Goal: Transaction & Acquisition: Purchase product/service

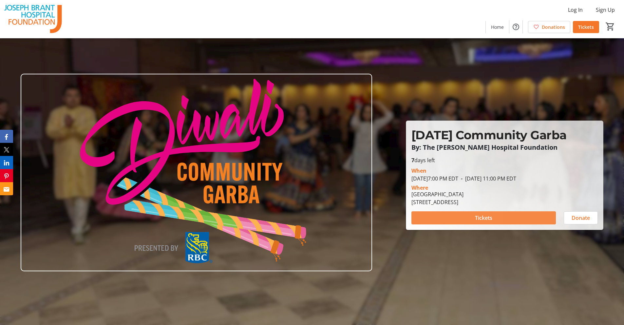
click at [446, 220] on span at bounding box center [484, 218] width 145 height 16
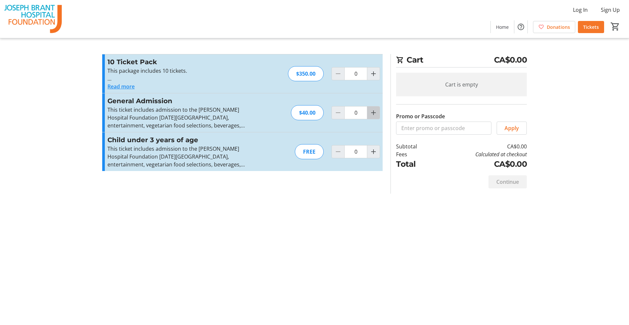
click at [374, 116] on mat-icon "Increment by one" at bounding box center [374, 113] width 8 height 8
type input "2"
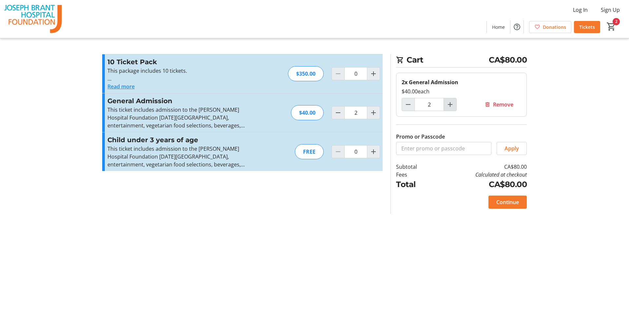
click at [450, 109] on span "Increment by one" at bounding box center [450, 104] width 12 height 12
type input "3"
click at [503, 203] on span "Continue" at bounding box center [507, 202] width 23 height 8
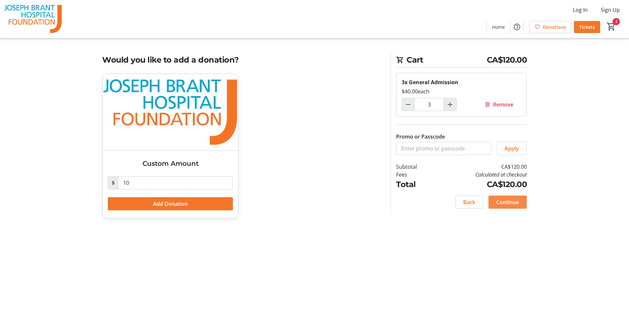
click at [505, 203] on span "Continue" at bounding box center [507, 202] width 23 height 8
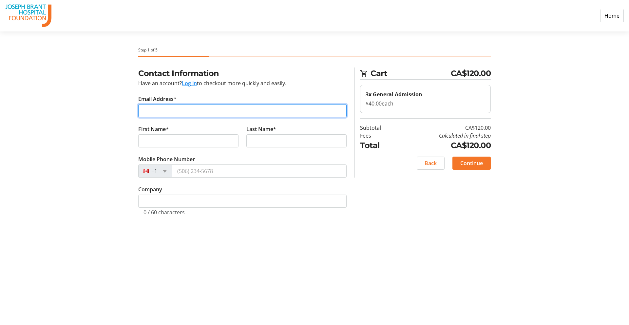
click at [204, 108] on input "Email Address*" at bounding box center [242, 110] width 208 height 13
type input "[EMAIL_ADDRESS][DOMAIN_NAME]"
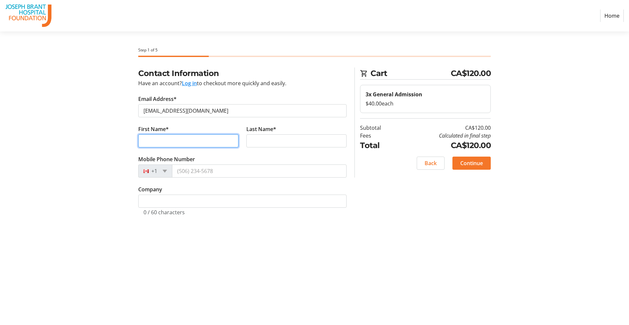
type input "[PERSON_NAME]"
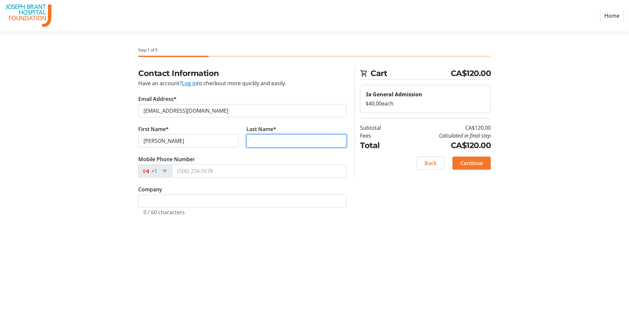
type input "SHRIVASTAVA"
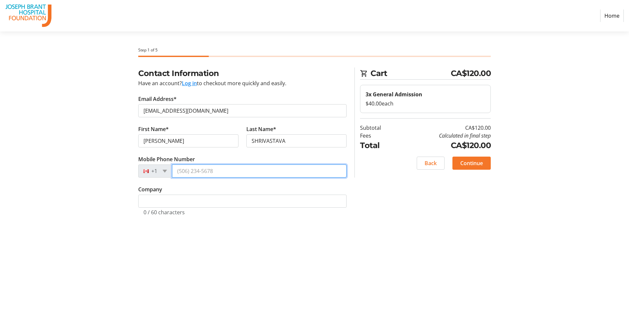
type input "[PHONE_NUMBER]"
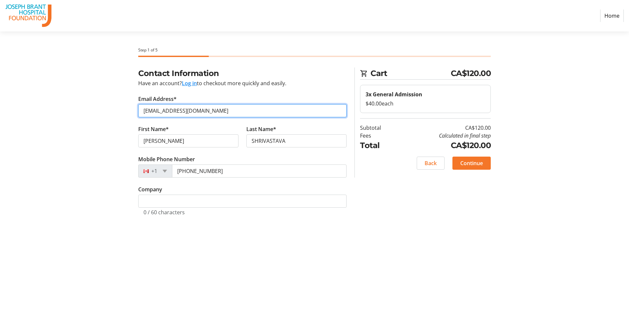
drag, startPoint x: 206, startPoint y: 111, endPoint x: 129, endPoint y: 110, distance: 77.0
click at [130, 110] on div "Contact Information Have an account? Log in to checkout more quickly and easily…" at bounding box center [314, 150] width 433 height 164
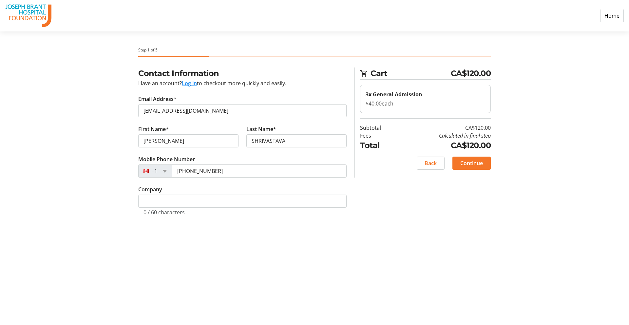
click at [271, 157] on tr-form-field "Mobile Phone Number [PHONE_NUMBER]" at bounding box center [242, 170] width 208 height 30
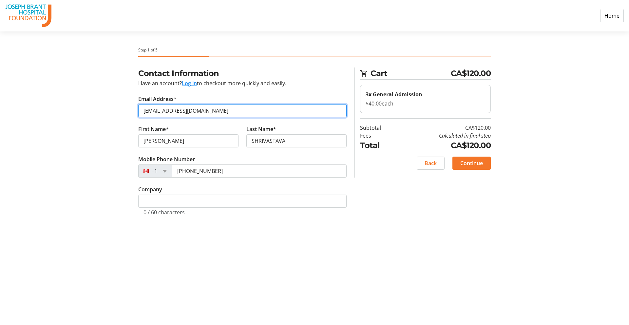
drag, startPoint x: 187, startPoint y: 113, endPoint x: 101, endPoint y: 112, distance: 86.2
click at [103, 112] on div "Contact Information Have an account? Log in to checkout more quickly and easily…" at bounding box center [314, 150] width 433 height 164
type input "[PERSON_NAME][EMAIL_ADDRESS]"
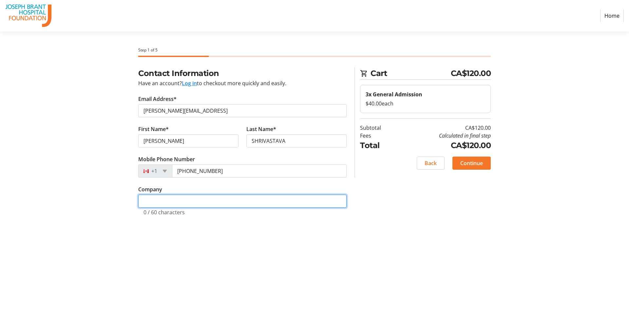
click at [179, 200] on input "Company" at bounding box center [242, 201] width 208 height 13
type input "LeanAstro Inc."
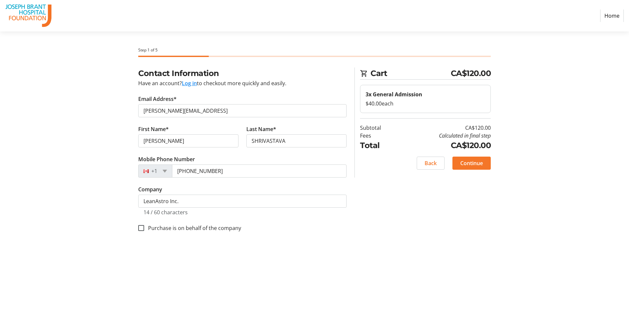
click at [256, 230] on div "Purchase is on behalf of the company" at bounding box center [242, 227] width 208 height 9
click at [142, 231] on div at bounding box center [141, 228] width 16 height 16
checkbox input "true"
click at [478, 166] on span "Continue" at bounding box center [471, 163] width 23 height 8
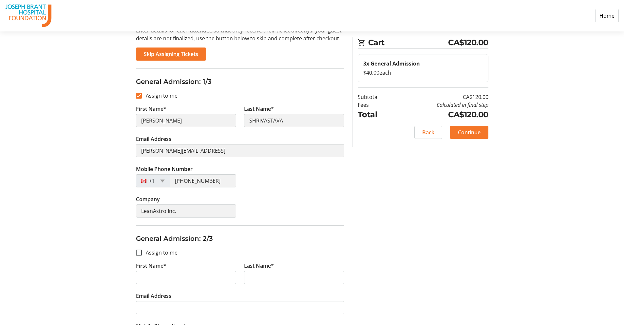
scroll to position [120, 0]
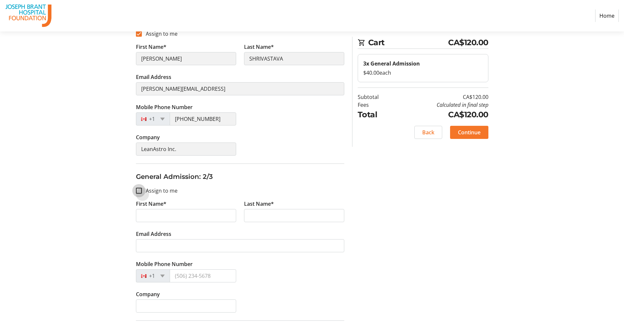
click at [137, 190] on input "Assign to me" at bounding box center [139, 191] width 6 height 6
checkbox input "true"
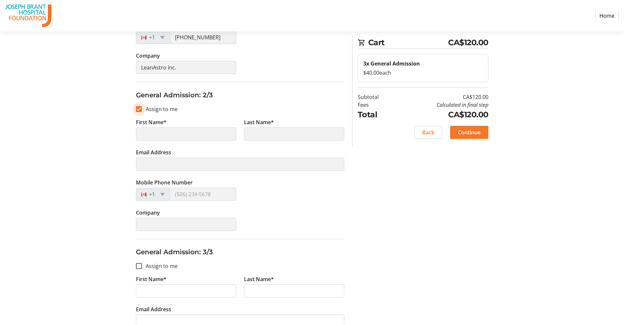
scroll to position [272, 0]
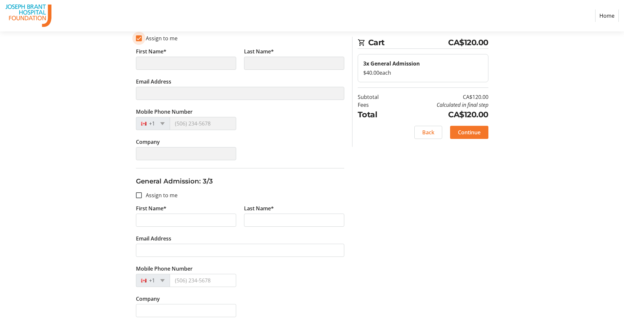
type input "[PERSON_NAME]"
type input "SHRIVASTAVA"
type input "[PERSON_NAME][EMAIL_ADDRESS]"
type input "[PHONE_NUMBER]"
type input "LeanAstro Inc."
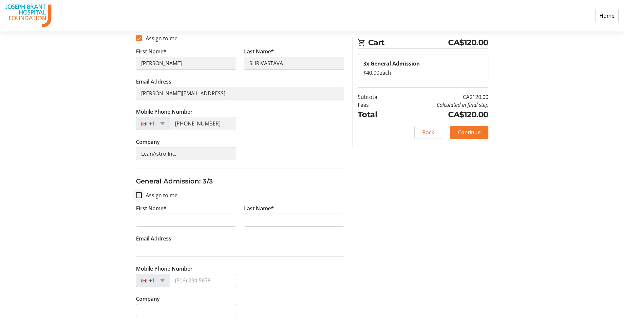
click at [140, 198] on div at bounding box center [139, 195] width 16 height 16
checkbox input "true"
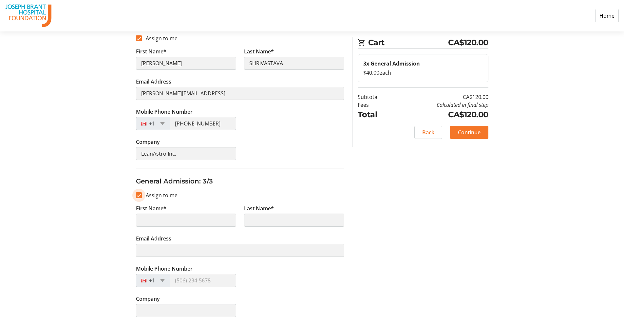
type input "[PERSON_NAME]"
type input "SHRIVASTAVA"
type input "[PERSON_NAME][EMAIL_ADDRESS]"
type input "[PHONE_NUMBER]"
type input "LeanAstro Inc."
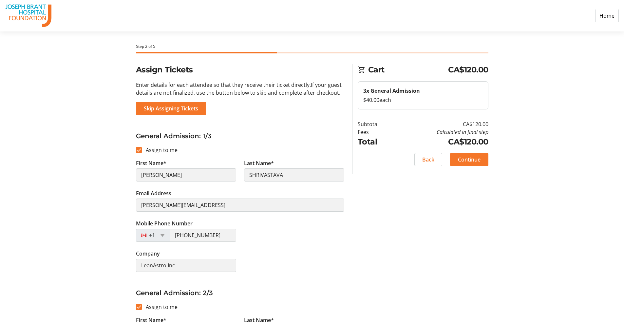
scroll to position [0, 0]
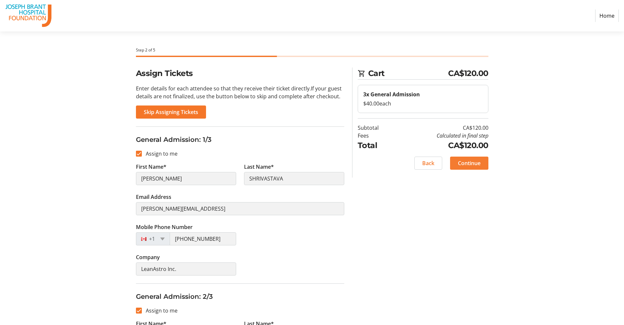
click at [461, 166] on span "Continue" at bounding box center [469, 163] width 23 height 8
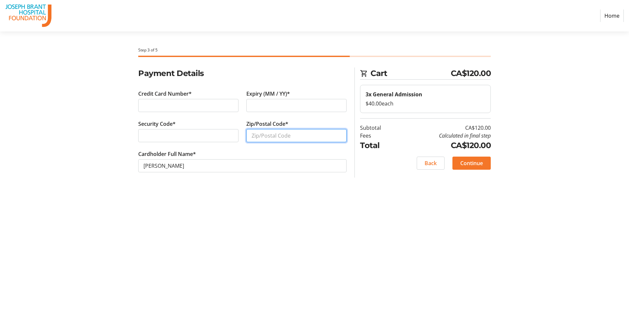
click at [264, 136] on input "Zip/Postal Code*" at bounding box center [296, 135] width 100 height 13
type input "L6H5J5"
click at [416, 176] on section "Cart CA$120.00 3x General Admission $40.00 each Subtotal CA$120.00 Fees Calcula…" at bounding box center [425, 123] width 131 height 110
click at [471, 165] on span "Continue" at bounding box center [471, 163] width 23 height 8
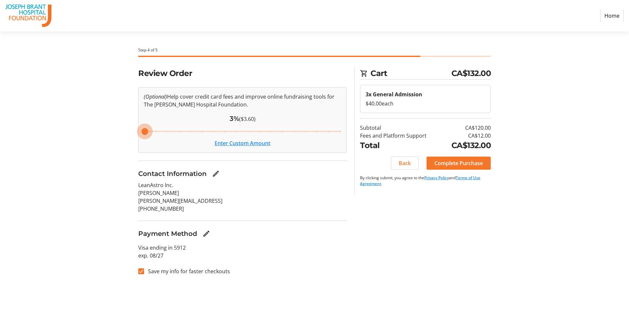
drag, startPoint x: 227, startPoint y: 133, endPoint x: 142, endPoint y: 134, distance: 85.2
type input "3"
click at [142, 134] on input "Cover fees percentage" at bounding box center [242, 131] width 211 height 14
click at [143, 132] on input "Cover fees percentage" at bounding box center [242, 131] width 211 height 14
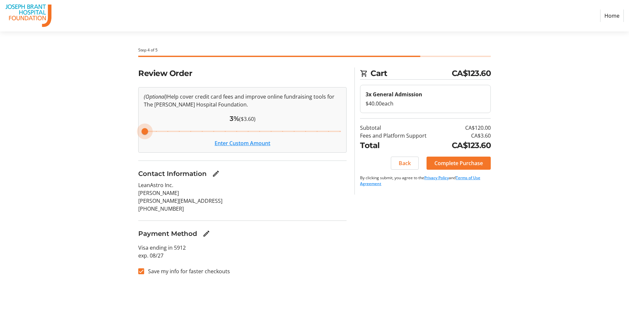
click at [233, 146] on button "Enter Custom Amount" at bounding box center [243, 143] width 56 height 8
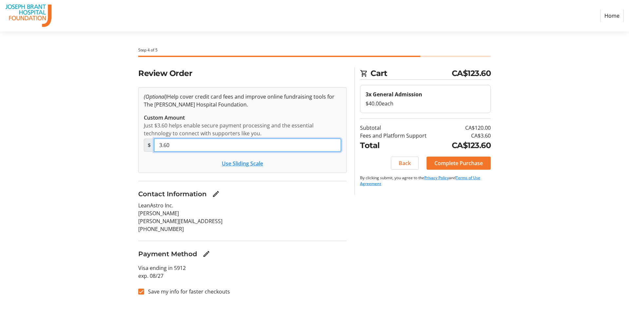
drag, startPoint x: 197, startPoint y: 148, endPoint x: 125, endPoint y: 141, distance: 72.8
click at [125, 141] on div "Review Order (Optional) Help cover credit card fees and improve online fundrais…" at bounding box center [314, 186] width 433 height 236
click at [260, 187] on section "Review Order (Optional) Help cover credit card fees and improve online fundrais…" at bounding box center [242, 186] width 208 height 236
drag, startPoint x: 163, startPoint y: 145, endPoint x: 148, endPoint y: 146, distance: 15.1
click at [155, 145] on input "0" at bounding box center [247, 145] width 187 height 13
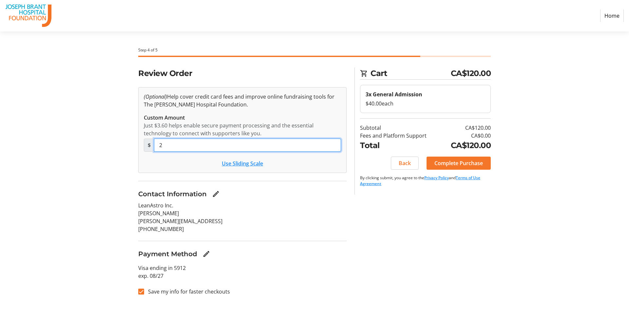
type input "2"
click at [240, 198] on div "Contact Information" at bounding box center [242, 194] width 208 height 10
click at [469, 162] on span "Complete Purchase" at bounding box center [459, 163] width 48 height 8
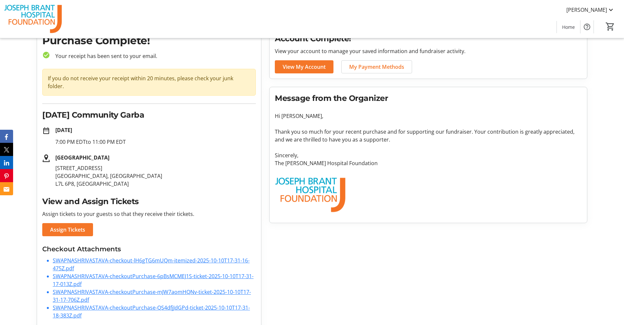
scroll to position [35, 0]
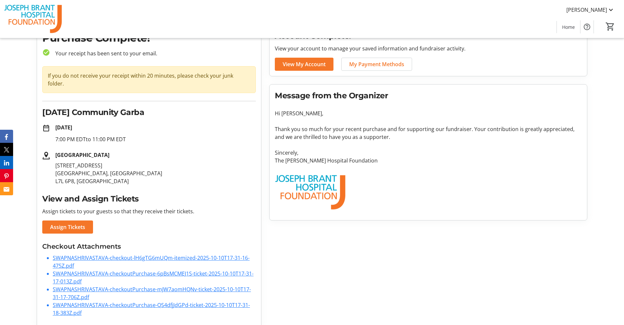
click at [193, 270] on link "SWAPNASHRIVASTAVA-checkoutPurchase-6pBsMCMEJ1S-ticket-2025-10-10T17-31-17-013Z.…" at bounding box center [153, 277] width 201 height 15
